Goal: Information Seeking & Learning: Learn about a topic

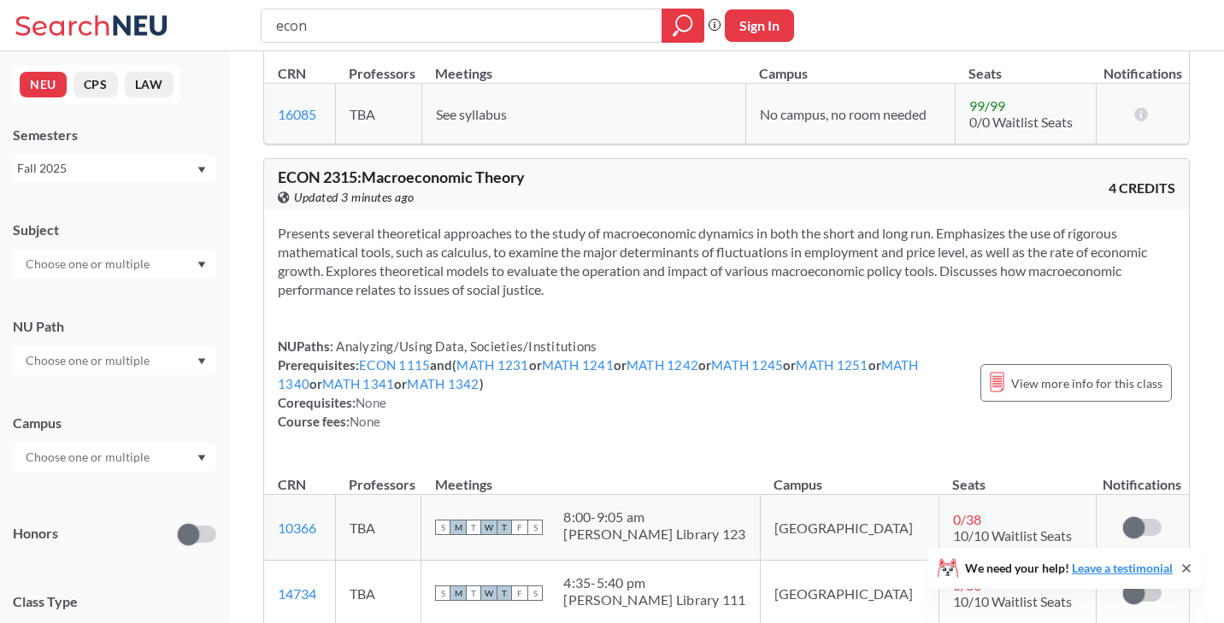
scroll to position [15701, 0]
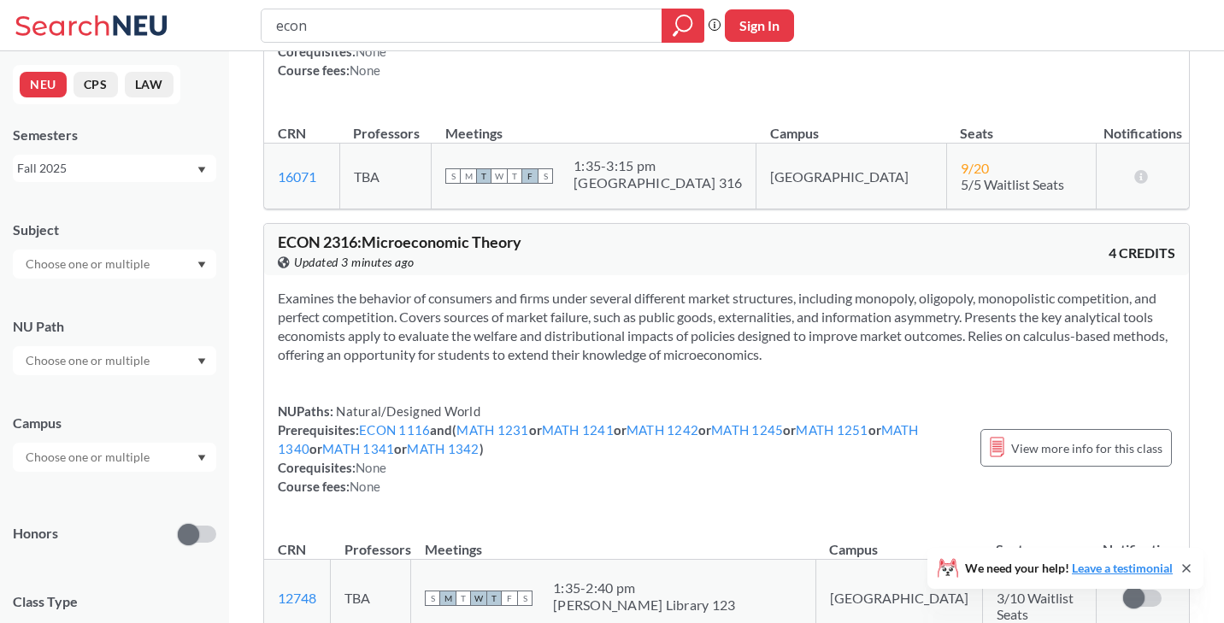
scroll to position [17422, 0]
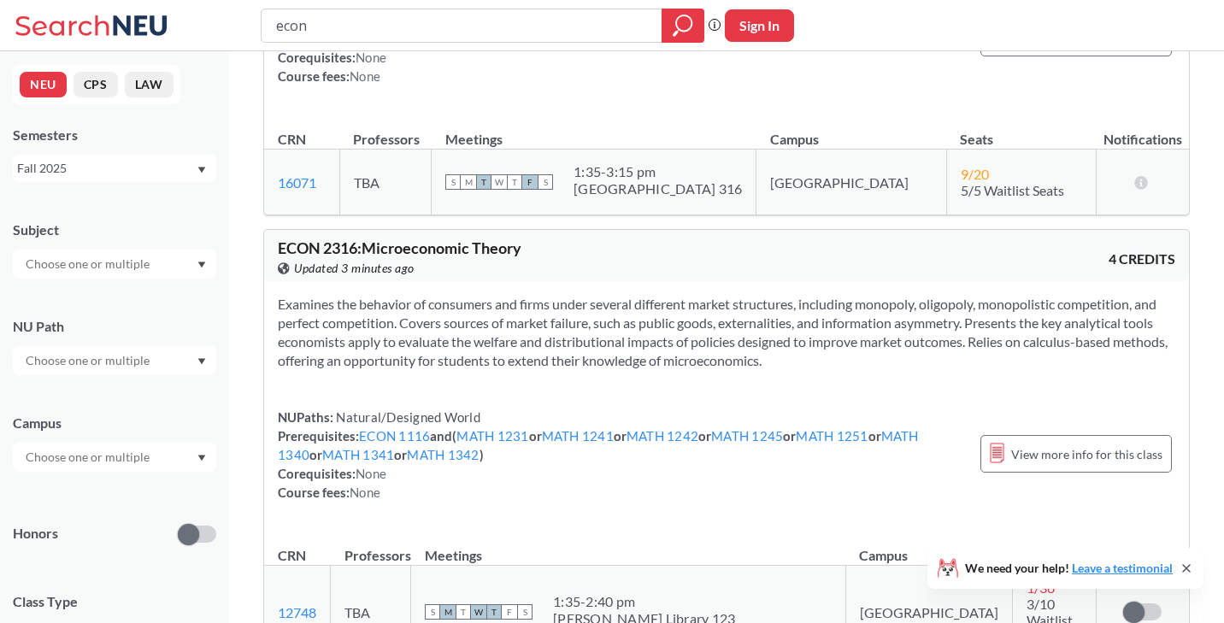
click at [1027, 580] on span "1 / 38" at bounding box center [1041, 588] width 28 height 16
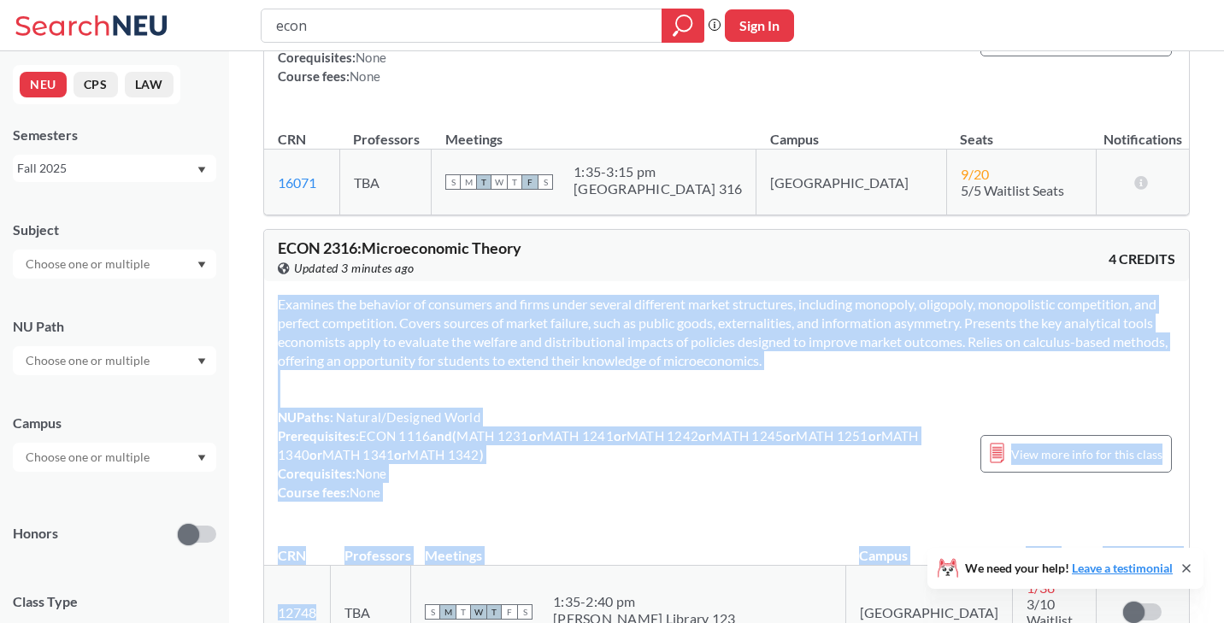
drag, startPoint x: 326, startPoint y: 155, endPoint x: 256, endPoint y: 155, distance: 69.2
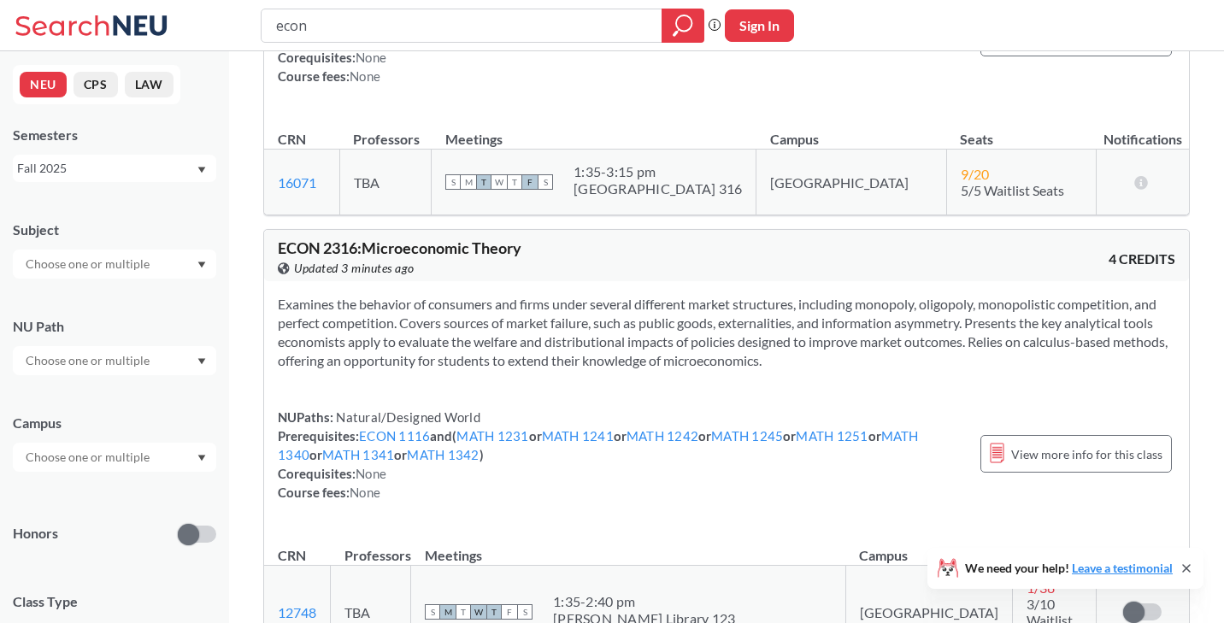
click at [331, 566] on td "12748 View this section on Banner." at bounding box center [297, 612] width 67 height 93
drag, startPoint x: 338, startPoint y: 156, endPoint x: 274, endPoint y: 156, distance: 65.0
click at [274, 566] on td "12748 View this section on Banner." at bounding box center [297, 612] width 67 height 93
copy link "12748"
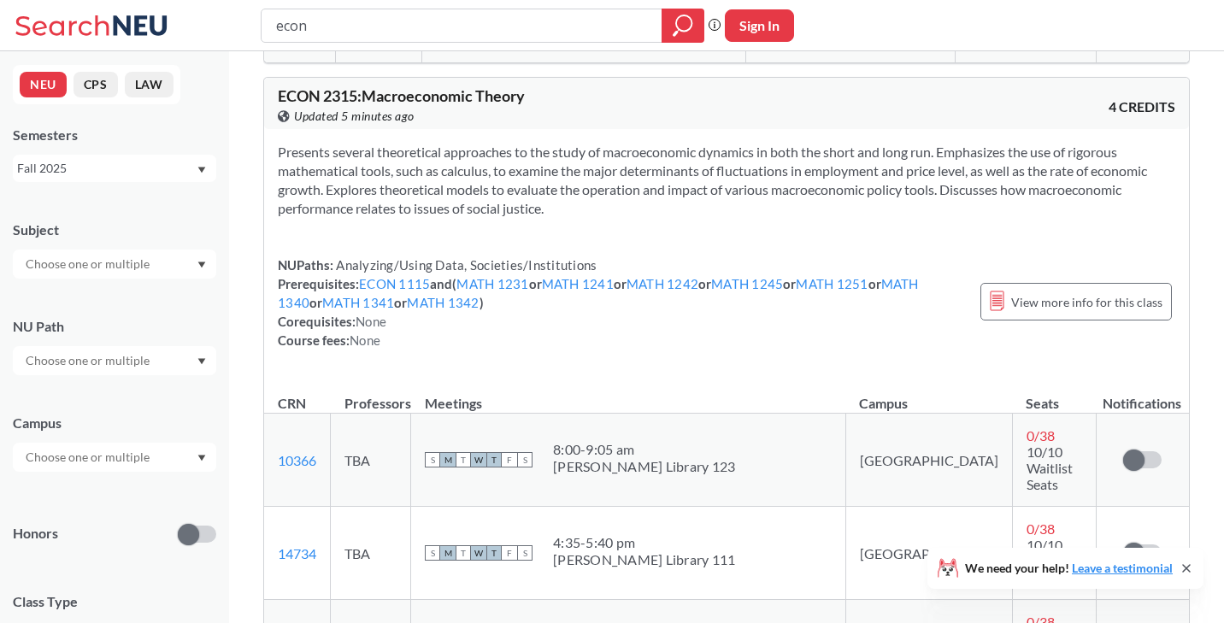
scroll to position [15785, 0]
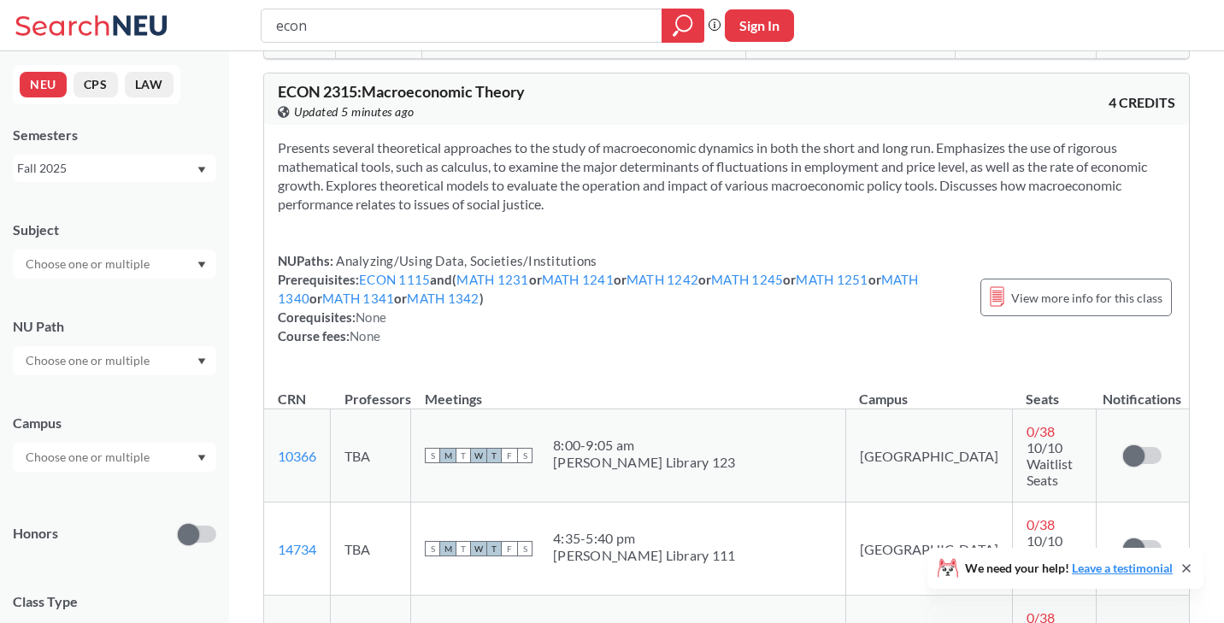
drag, startPoint x: 327, startPoint y: 439, endPoint x: 271, endPoint y: 436, distance: 55.7
copy link "10550"
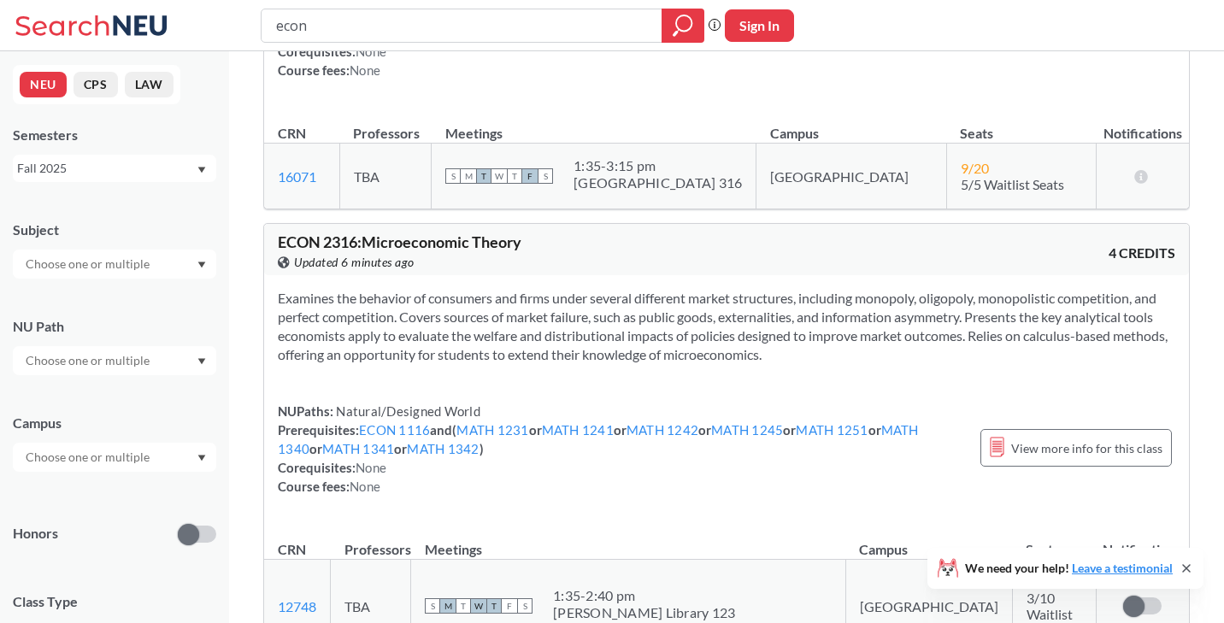
scroll to position [17430, 0]
click at [506, 34] on input "econ" at bounding box center [461, 25] width 375 height 29
type input "math"
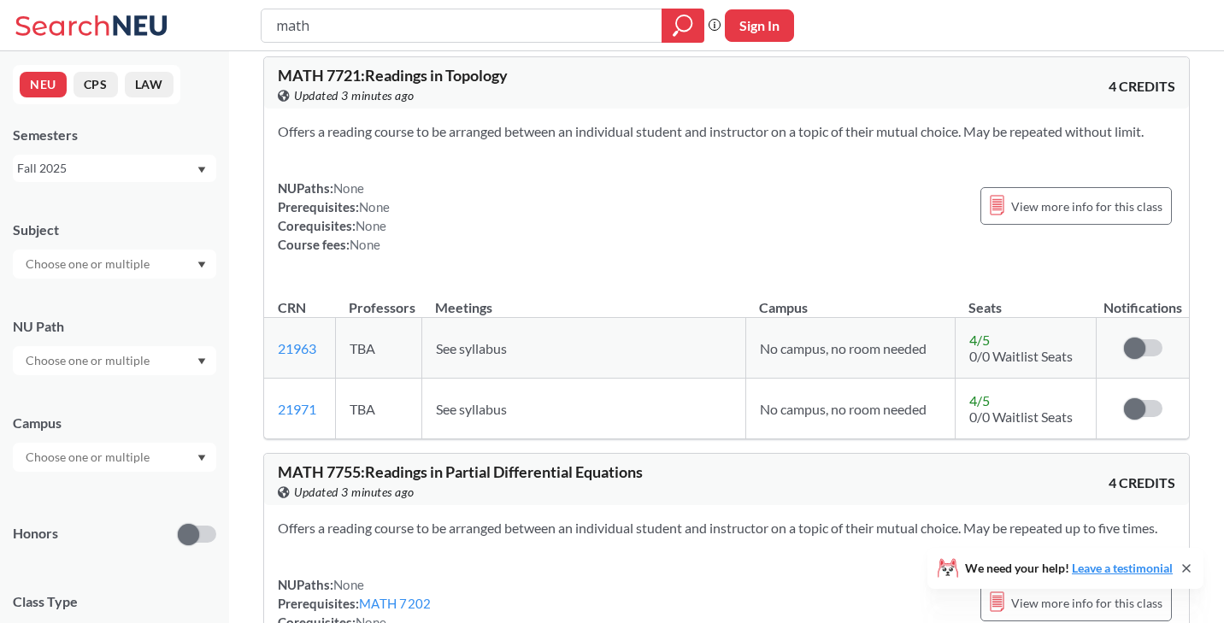
scroll to position [19485, 0]
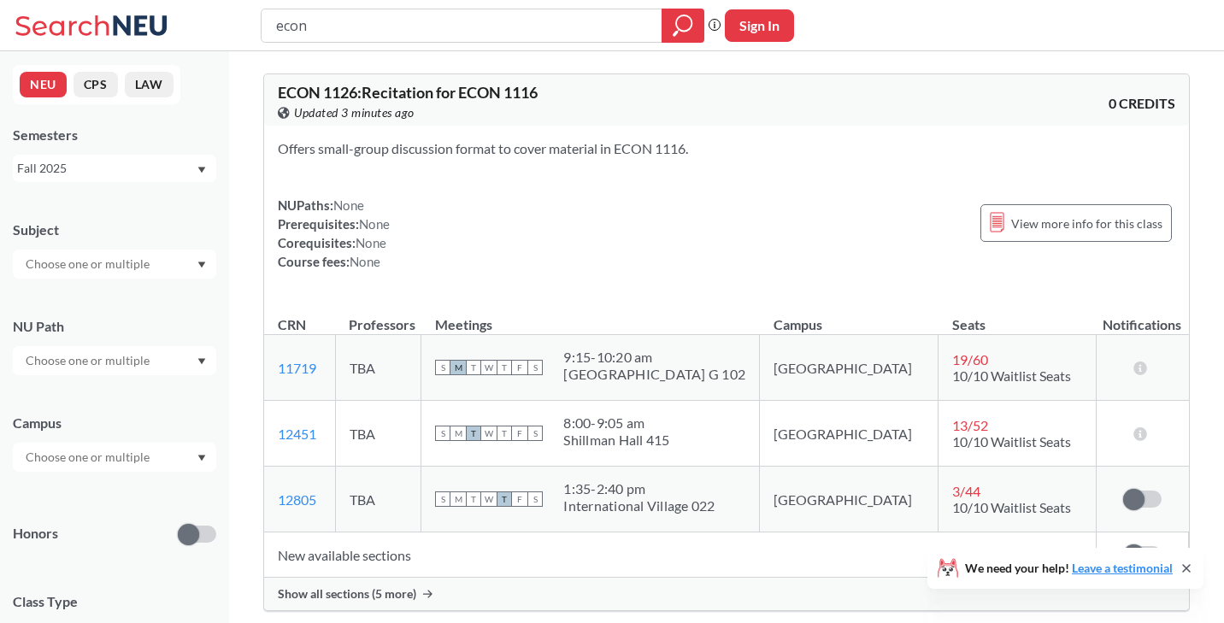
click at [374, 36] on input "econ" at bounding box center [461, 25] width 375 height 29
type input "4581"
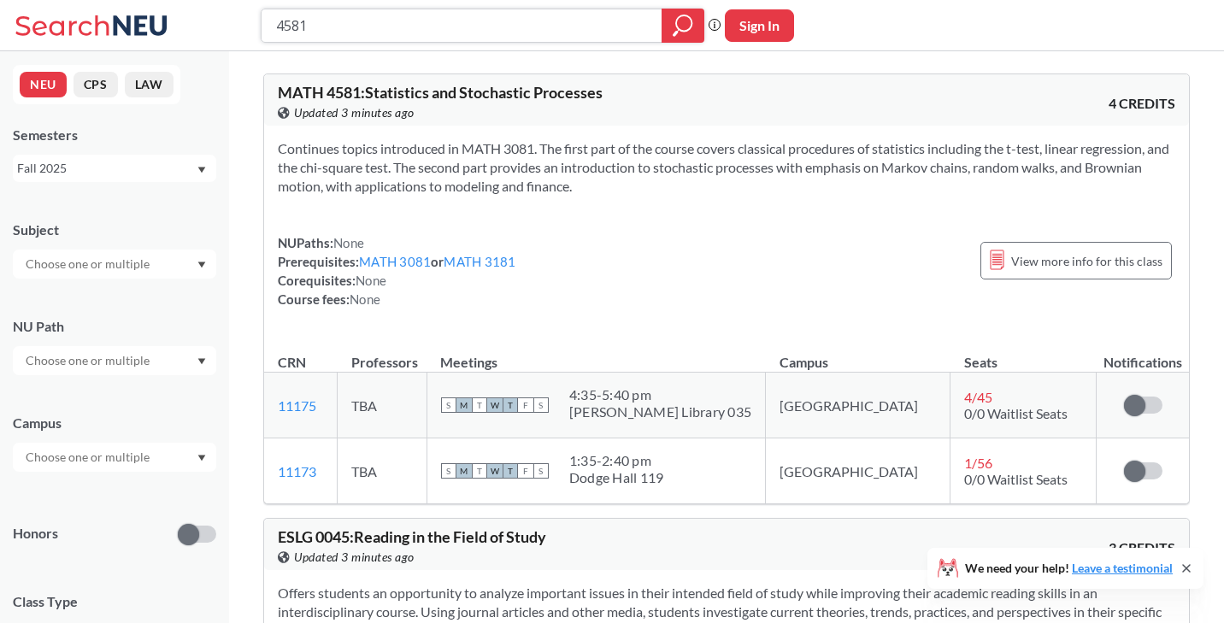
click at [509, 32] on input "4581" at bounding box center [461, 25] width 375 height 29
paste input "45"
type input "4545'"
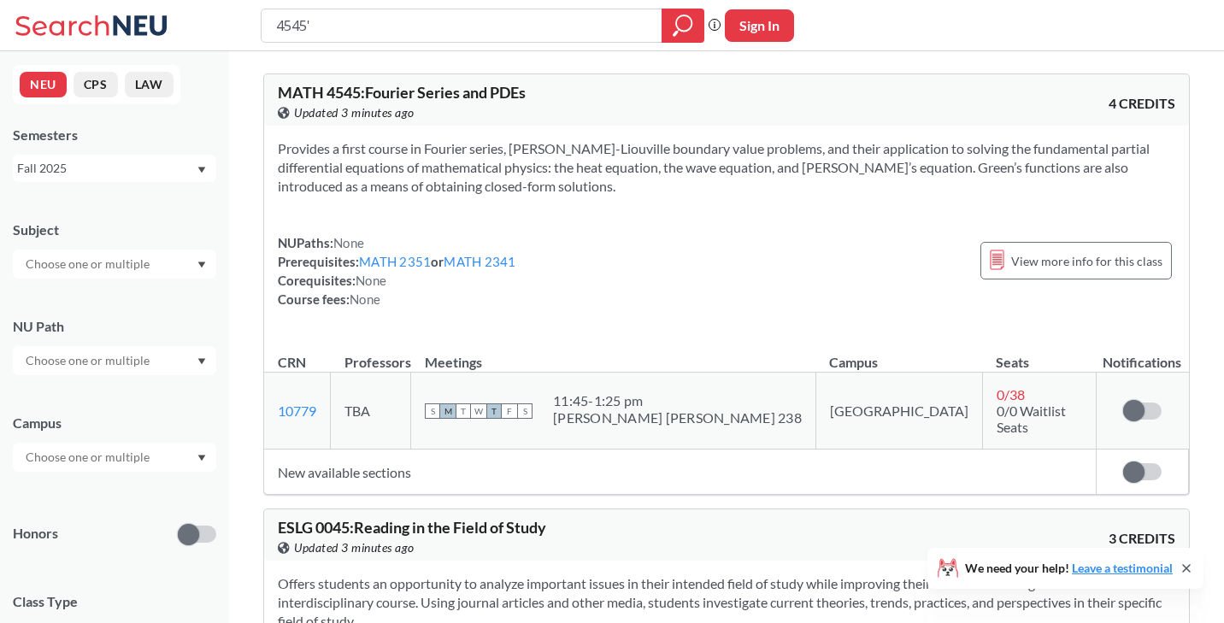
type input "4545"
click at [1141, 404] on span at bounding box center [1133, 410] width 21 height 21
click at [1123, 403] on input "checkbox" at bounding box center [1123, 403] width 0 height 0
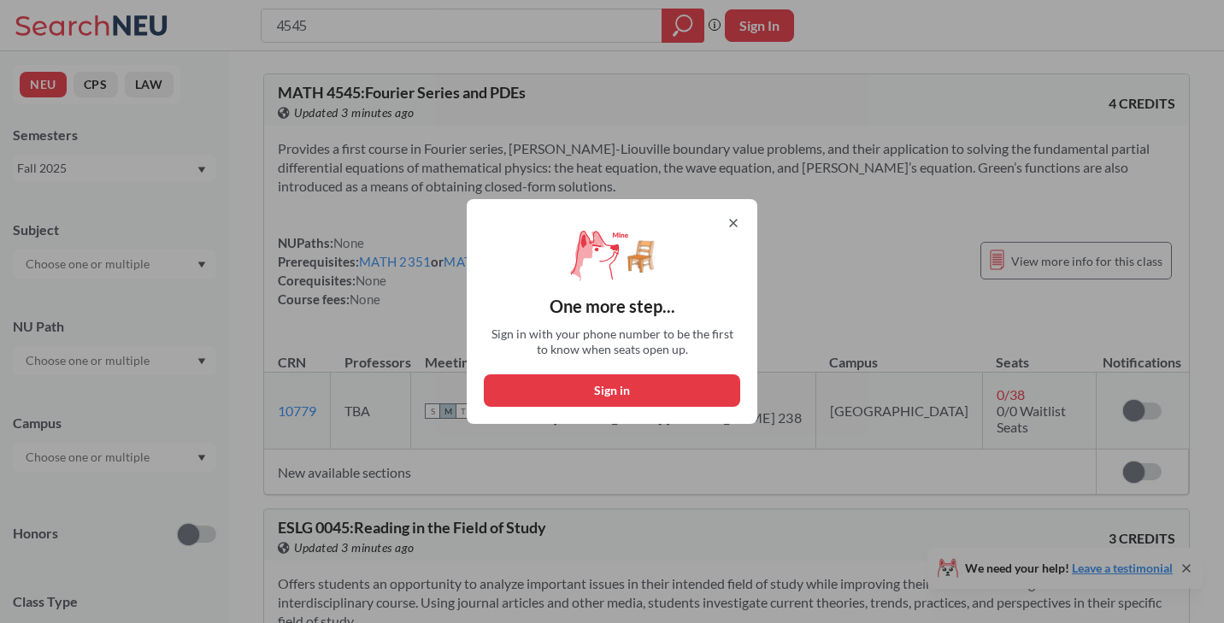
click at [731, 225] on icon at bounding box center [733, 223] width 7 height 7
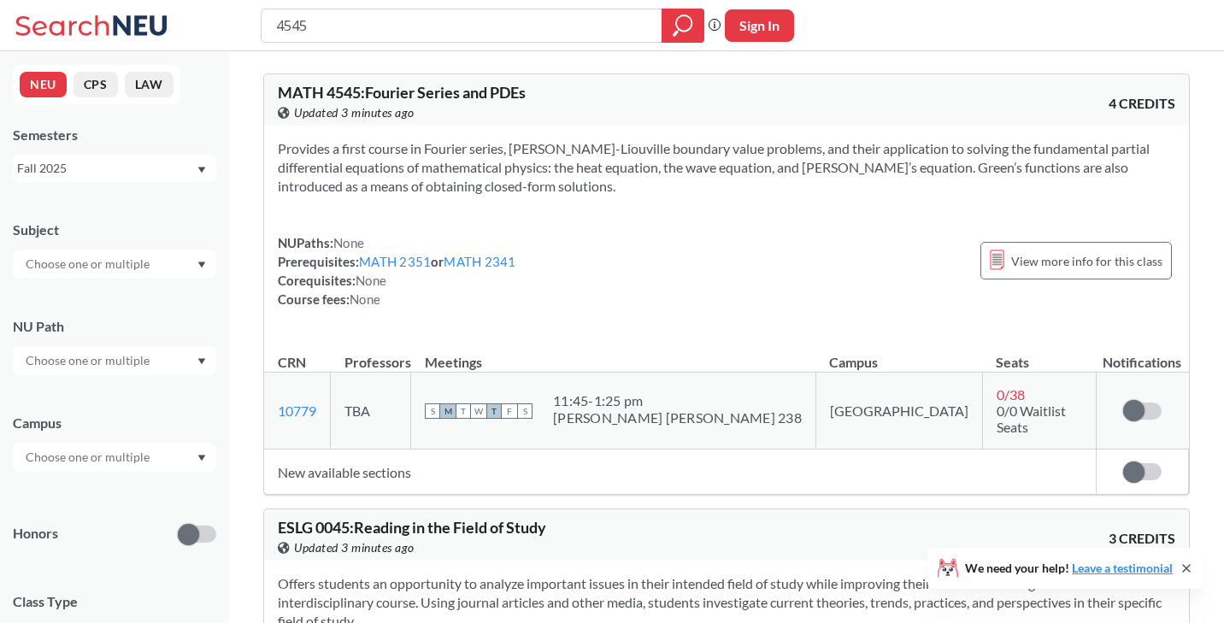
click at [1161, 394] on td "Sign in to subscribe for notifications." at bounding box center [1142, 411] width 92 height 77
click at [563, 24] on input "4545" at bounding box center [461, 25] width 375 height 29
paste input "5"
type input "4555"
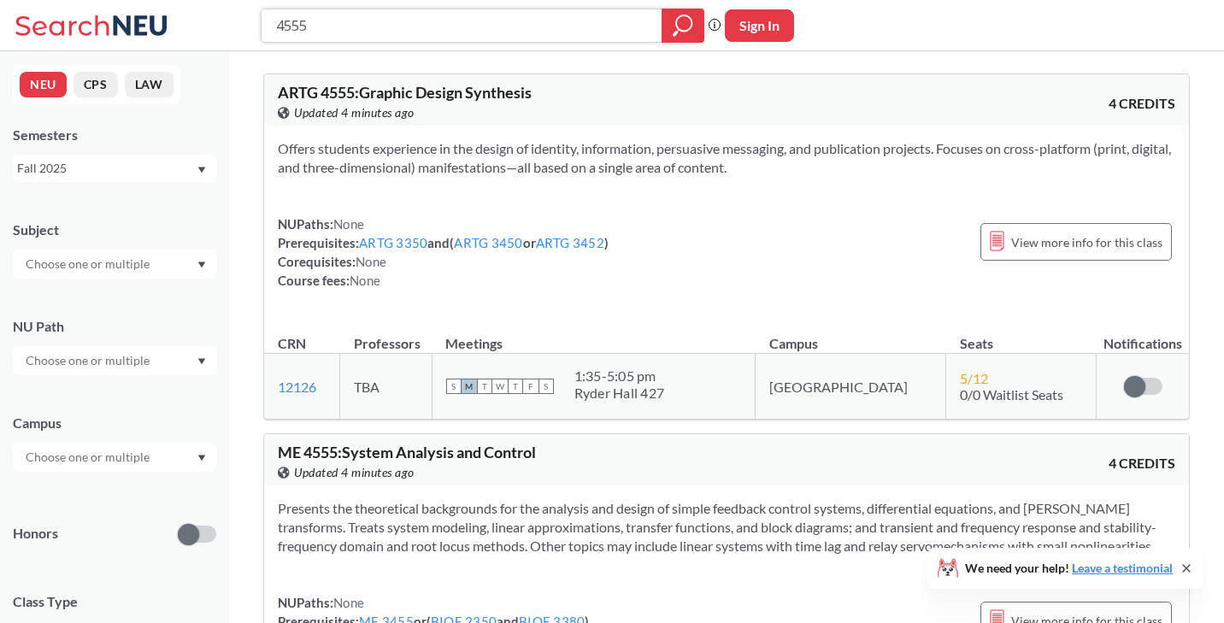
click at [560, 32] on input "4555" at bounding box center [461, 25] width 375 height 29
paste input "3341"
type input "3341"
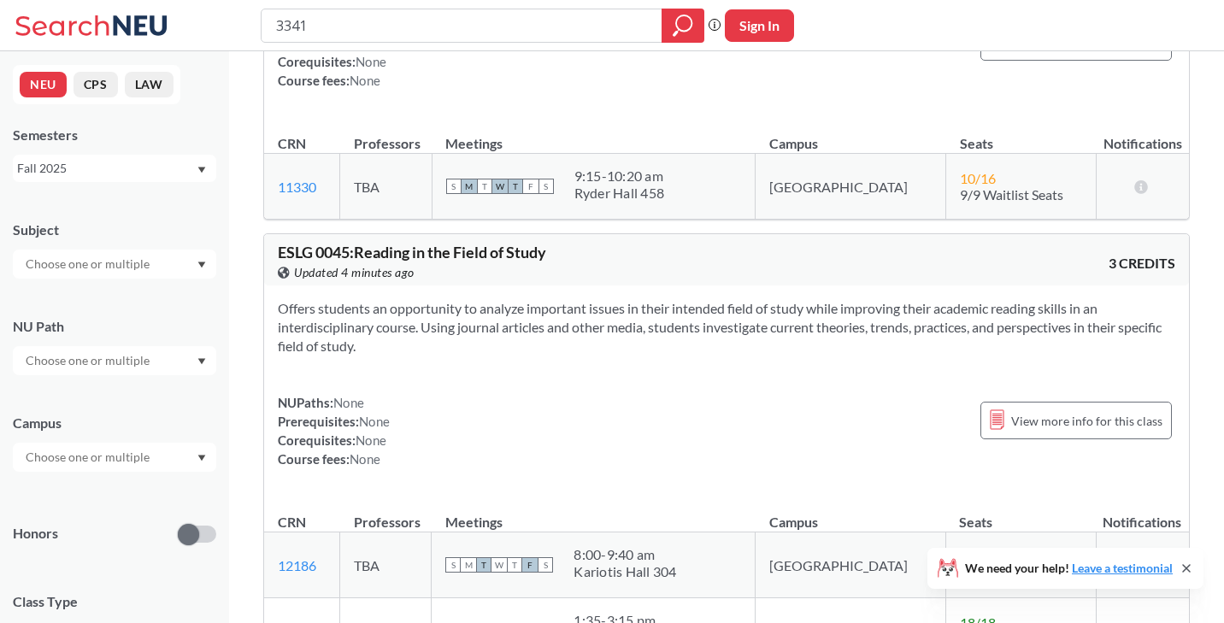
scroll to position [234, 0]
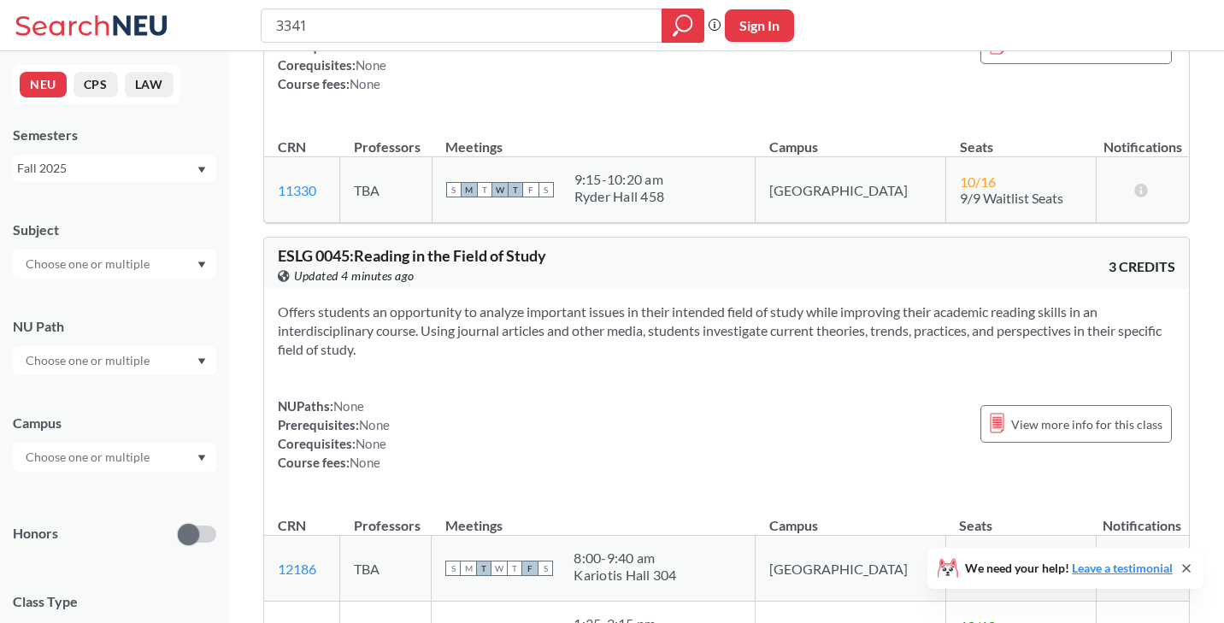
click at [509, 41] on div "3341" at bounding box center [483, 26] width 444 height 34
click at [509, 33] on input "3341" at bounding box center [461, 25] width 375 height 29
paste input "d"
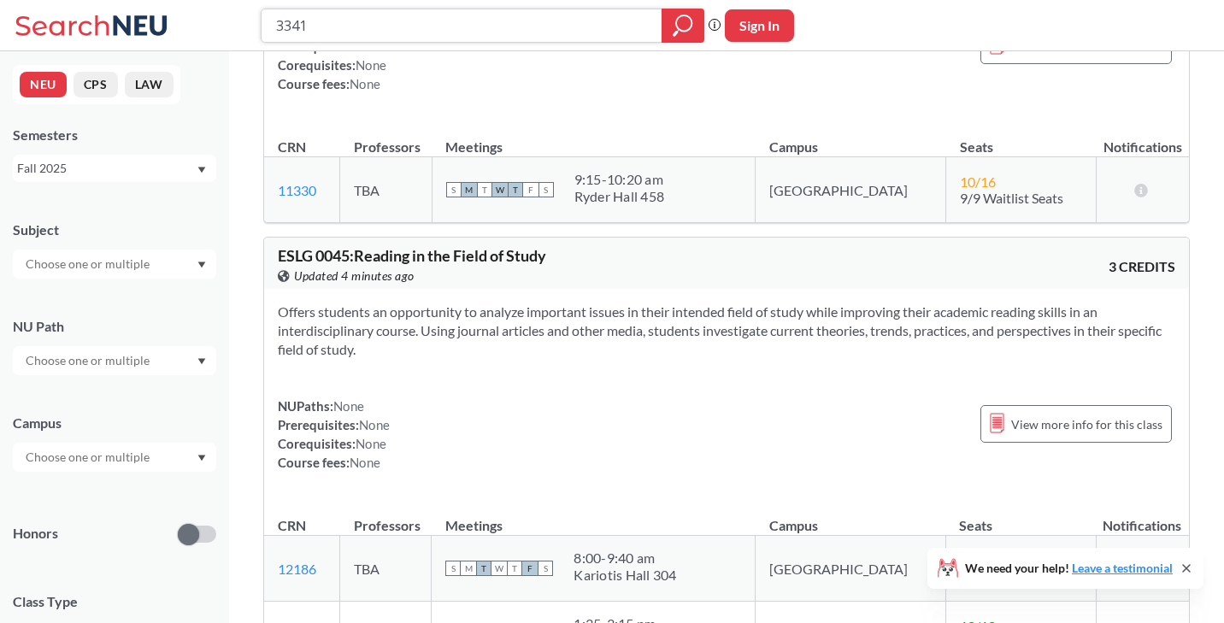
scroll to position [0, 0]
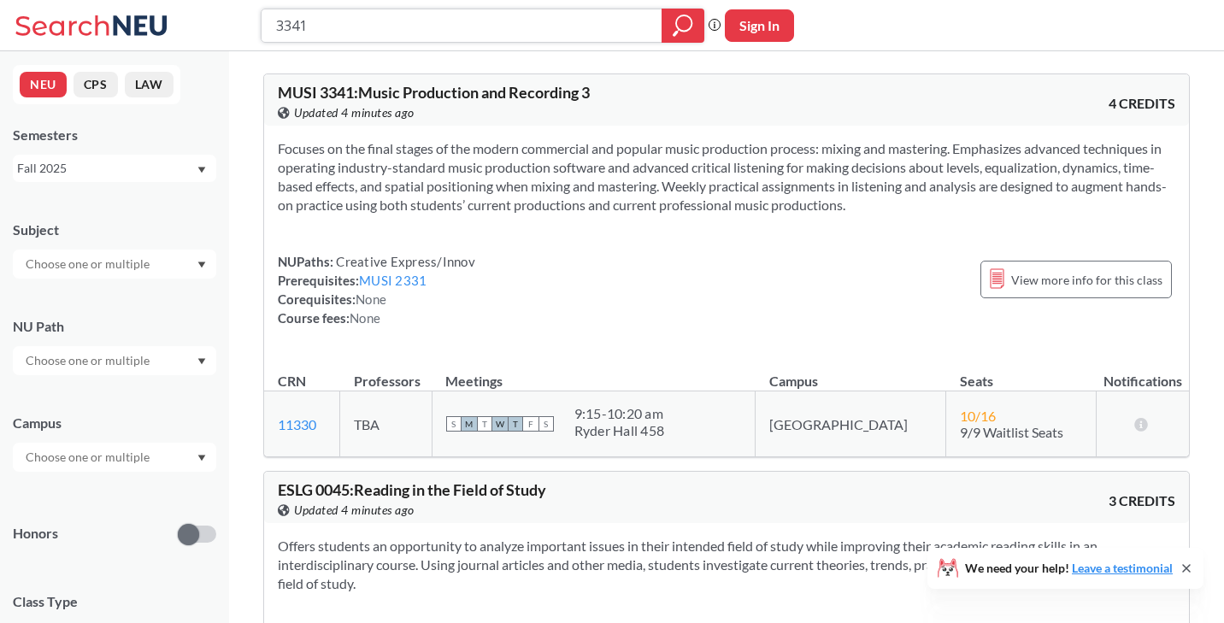
click at [509, 33] on input "3341" at bounding box center [461, 25] width 375 height 29
type input "dynamical systems"
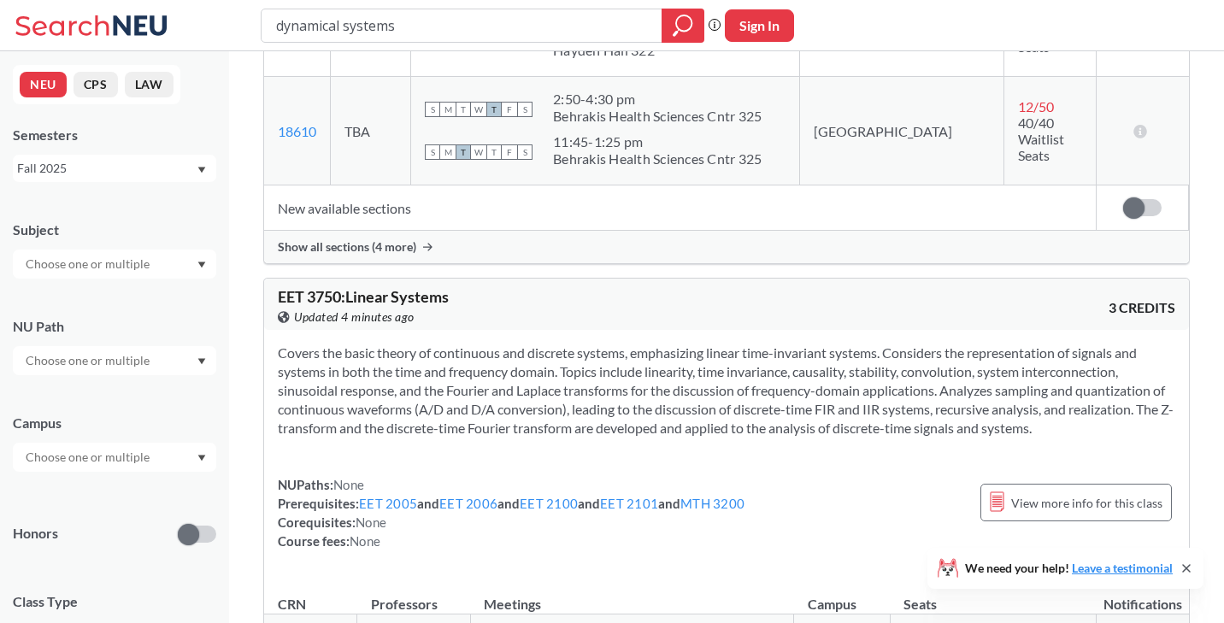
scroll to position [2816, 0]
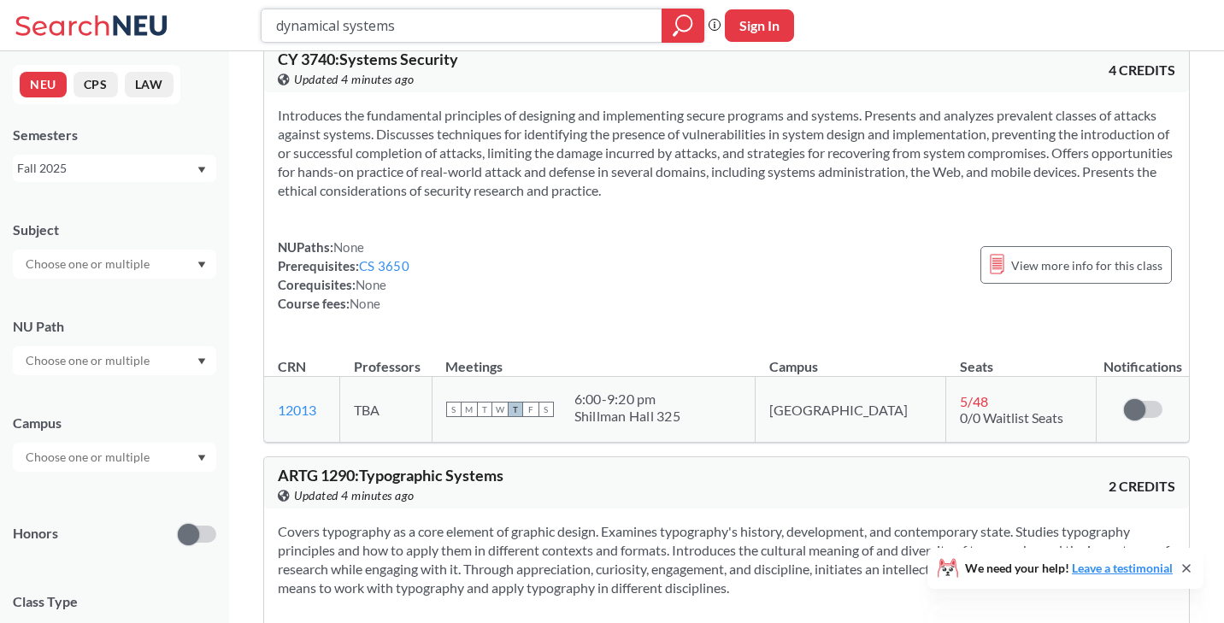
click at [545, 38] on input "dynamical systems" at bounding box center [461, 25] width 375 height 29
type input "jekel"
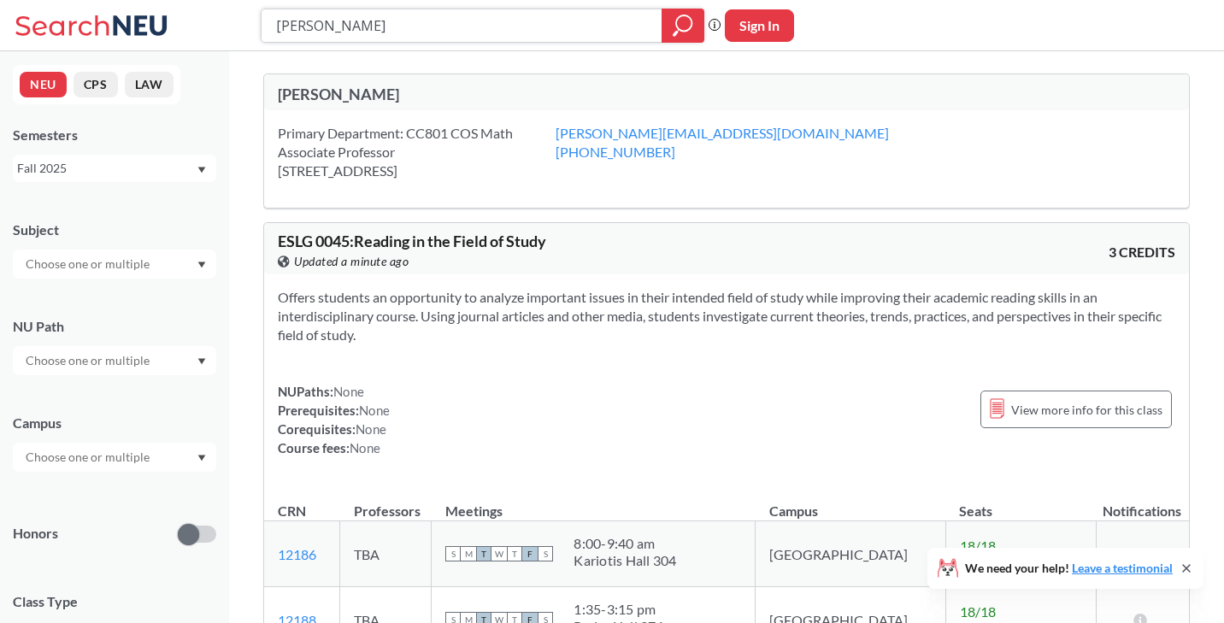
click at [598, 11] on input "jekel" at bounding box center [461, 25] width 375 height 29
type input "geometry"
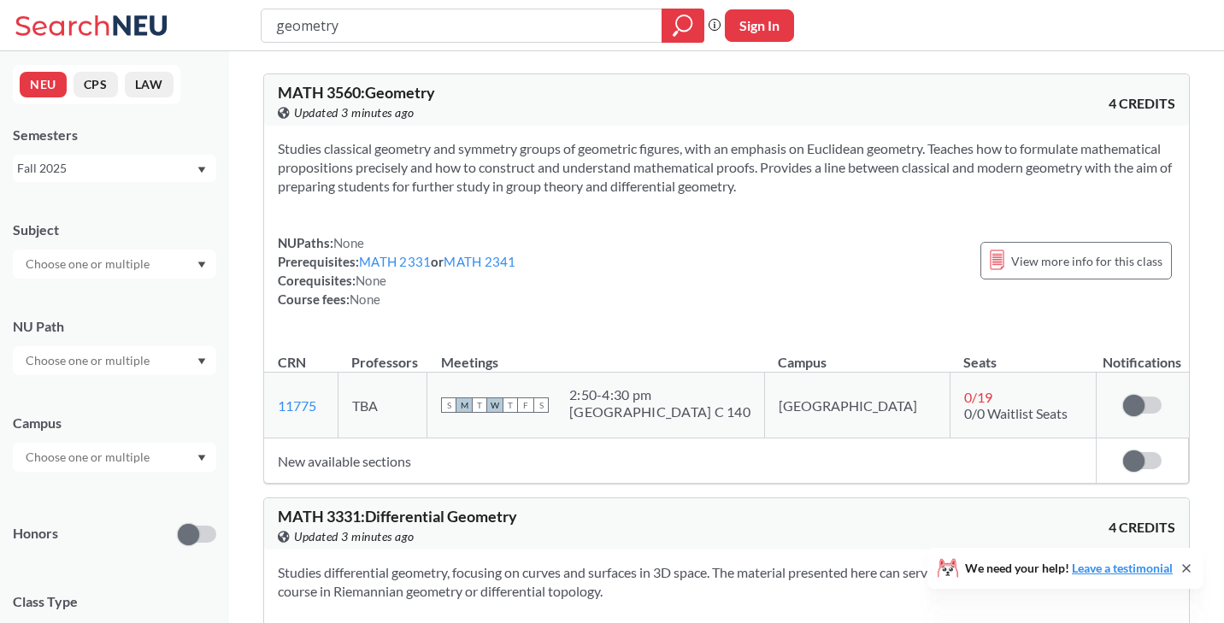
click at [342, 97] on span "MATH 3560 : Geometry" at bounding box center [356, 92] width 157 height 19
click at [342, 95] on span "MATH 3560 : Geometry" at bounding box center [356, 92] width 157 height 19
copy span "3560"
click at [1145, 405] on label at bounding box center [1142, 405] width 38 height 17
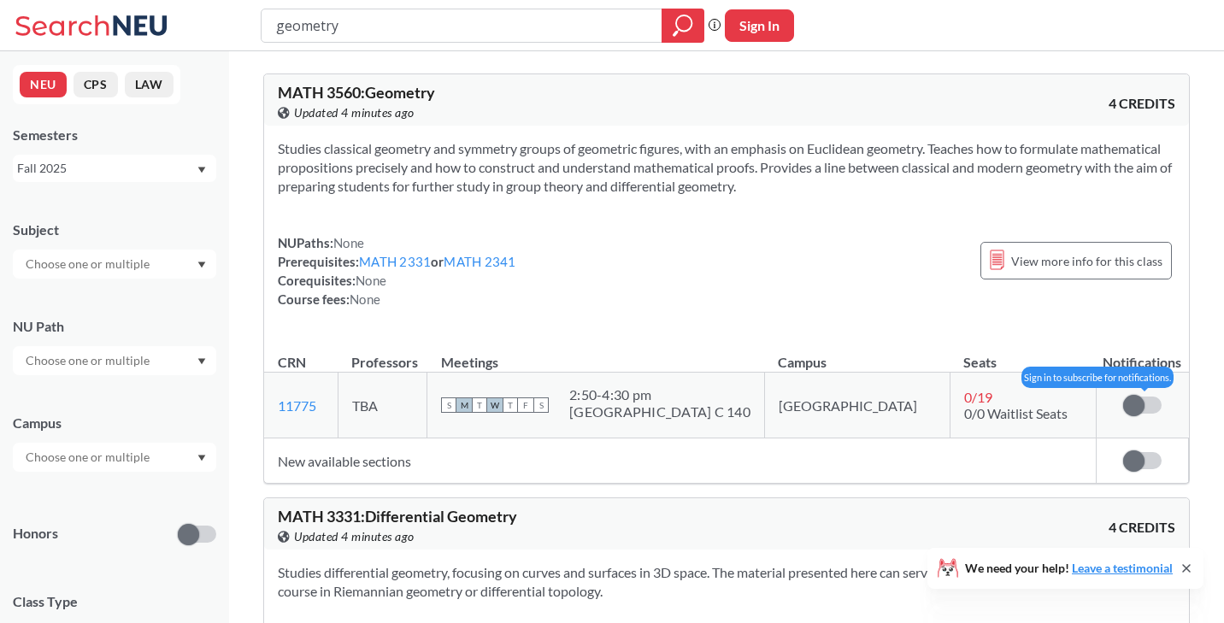
click at [1123, 397] on input "checkbox" at bounding box center [1123, 397] width 0 height 0
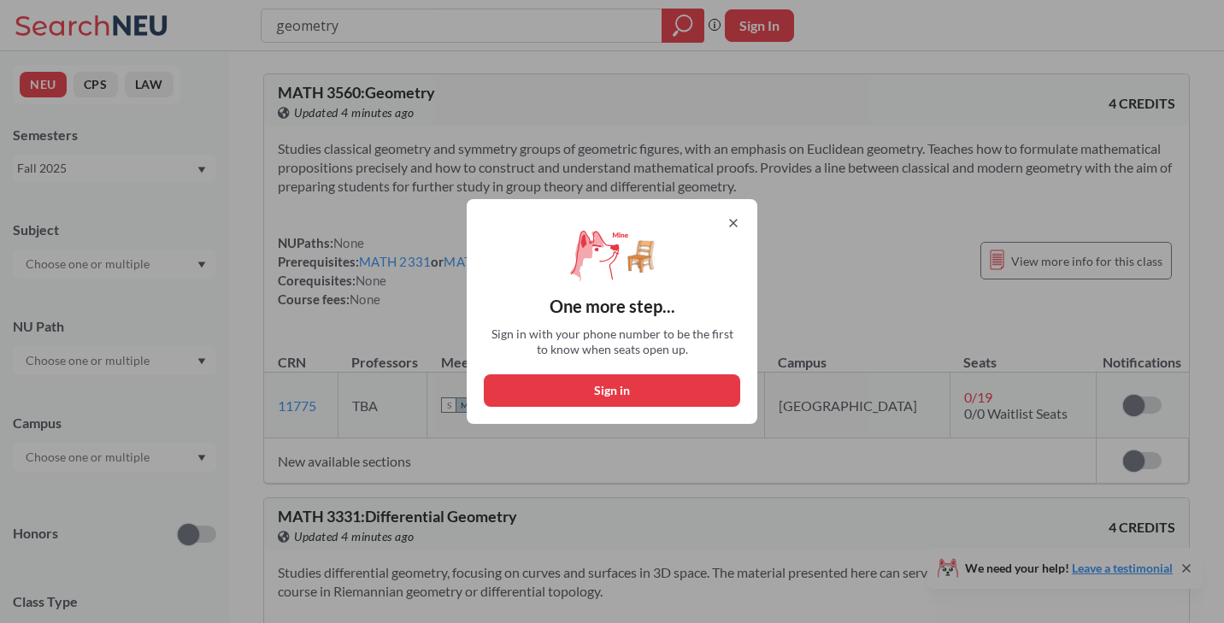
click at [684, 385] on button "Sign in" at bounding box center [612, 390] width 256 height 32
select select "US"
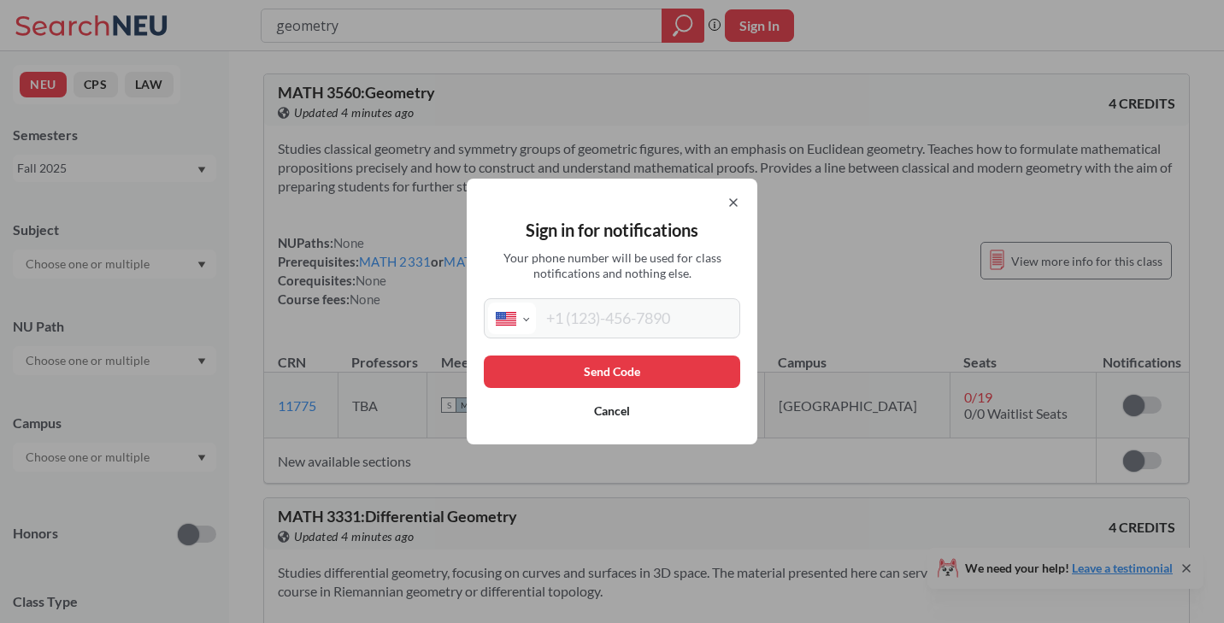
click at [631, 293] on div "Sign in for notifications Your phone number will be used for class notification…" at bounding box center [612, 312] width 291 height 266
click at [628, 315] on input "tel" at bounding box center [636, 319] width 200 height 32
type input "(516) 603-4550"
click at [608, 367] on button "Send Code" at bounding box center [612, 372] width 256 height 32
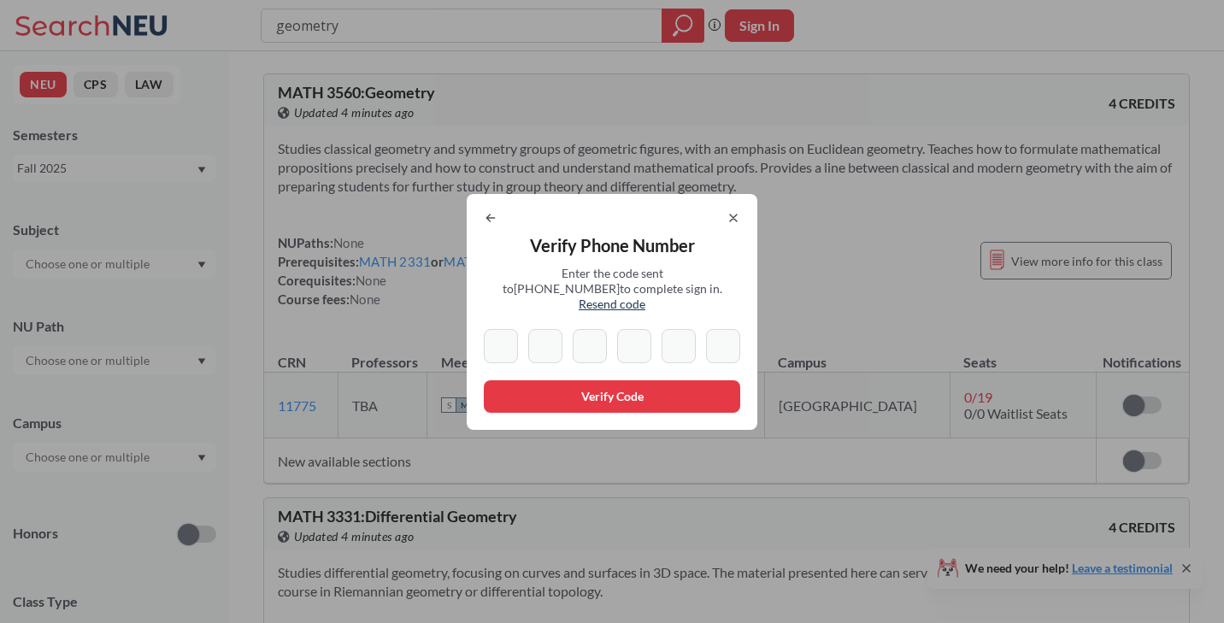
type input "8"
type input "1"
type input "0"
type input "4"
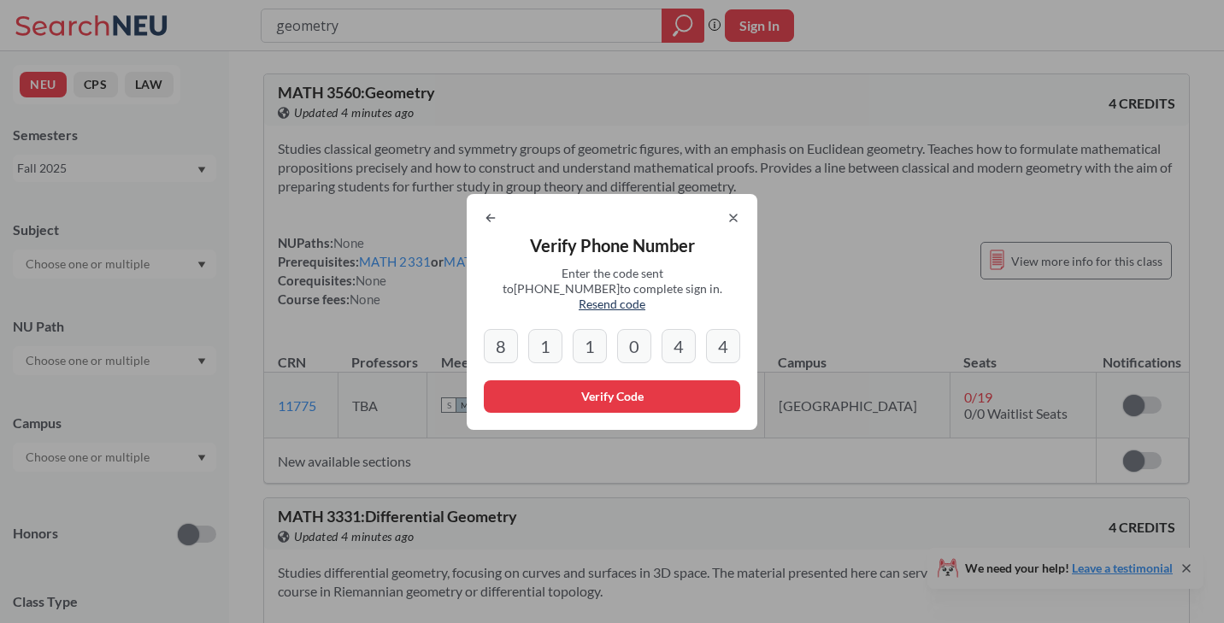
type input "4"
click at [639, 381] on button "Verify Code" at bounding box center [612, 396] width 256 height 32
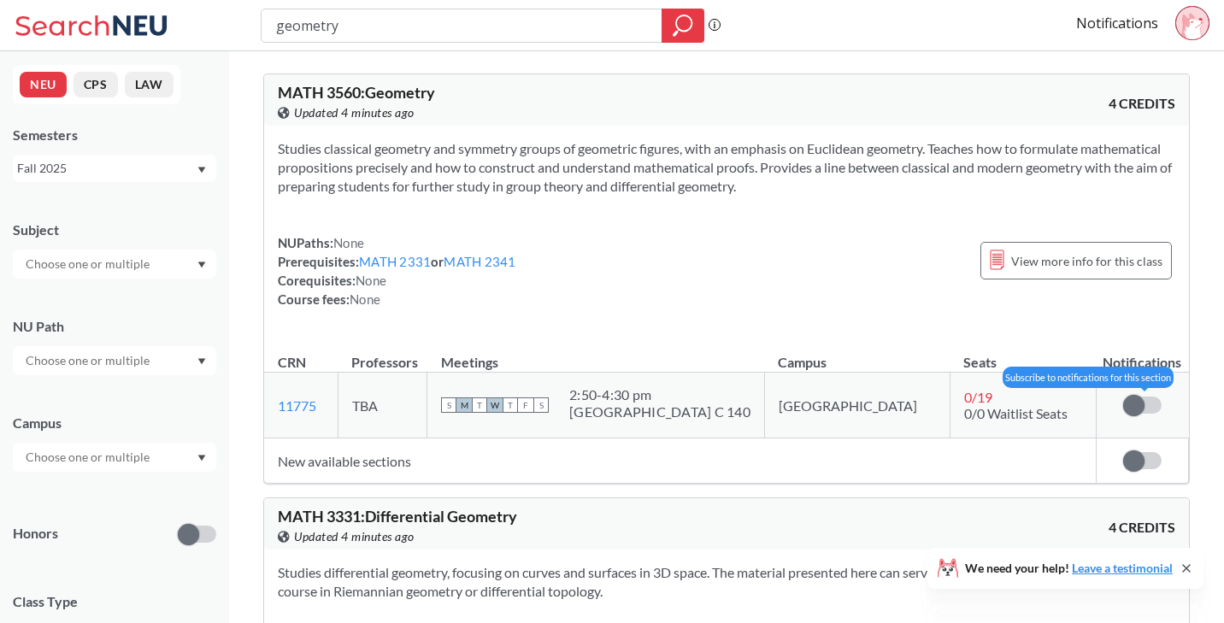
click at [1152, 398] on label at bounding box center [1142, 405] width 38 height 17
click at [1123, 397] on input "checkbox" at bounding box center [1123, 397] width 0 height 0
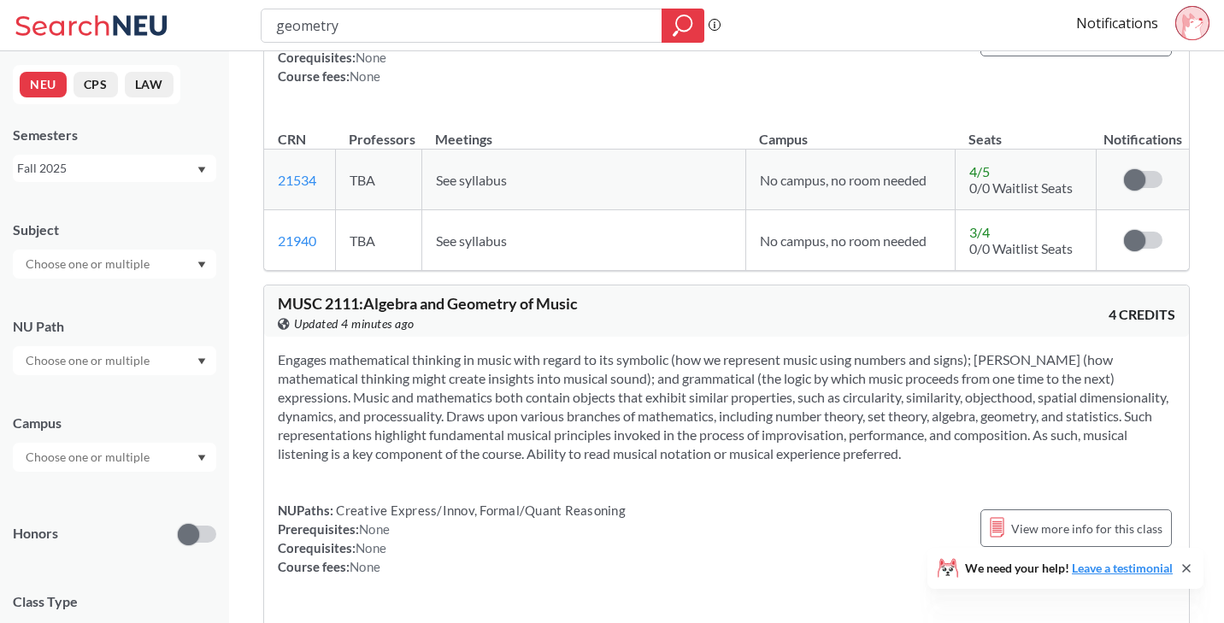
scroll to position [903, 0]
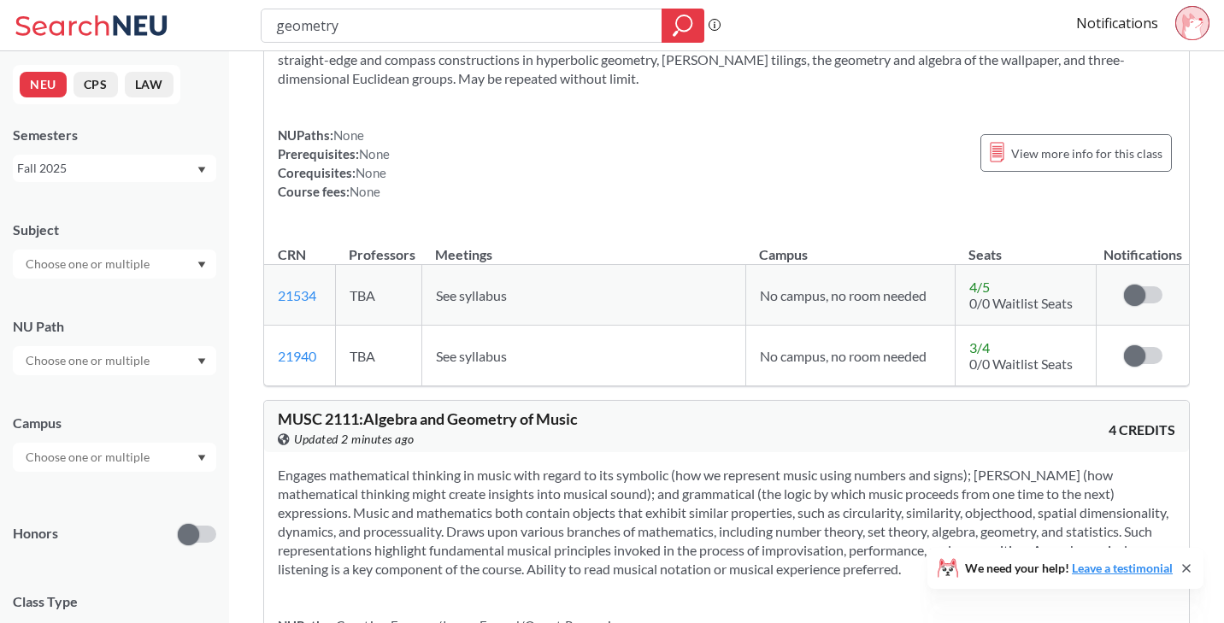
click at [455, 9] on div "geometry" at bounding box center [483, 26] width 444 height 34
click at [455, 46] on div "geometry Phrase search guarantees the exact search appears in the results. Ex. …" at bounding box center [612, 25] width 1224 height 51
click at [451, 33] on input "geometry" at bounding box center [461, 25] width 375 height 29
type input "international business"
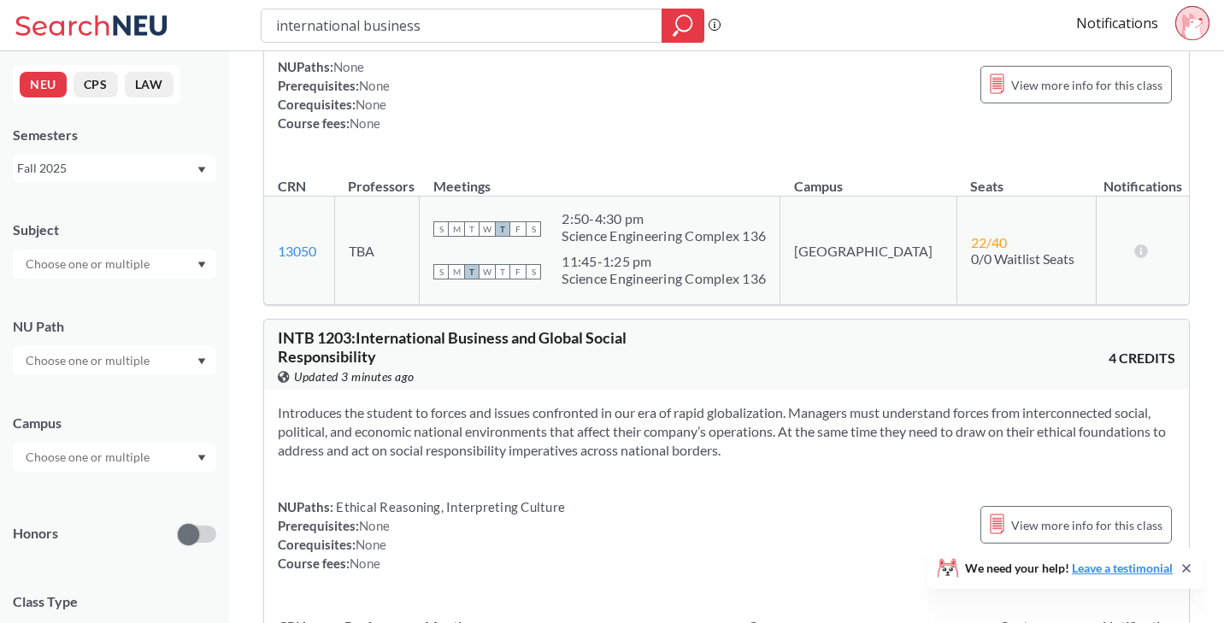
scroll to position [1621, 0]
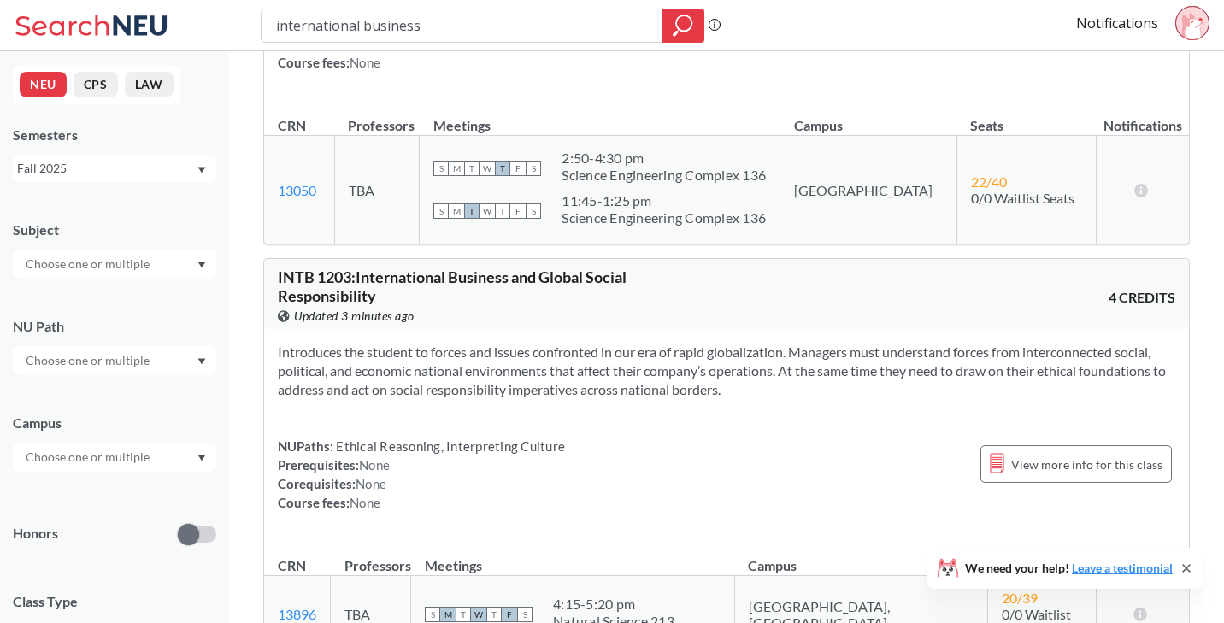
click at [333, 297] on span "INTB 1203 : International Business and Global Social Responsibility" at bounding box center [452, 287] width 349 height 38
copy span "1203"
